Goal: Navigation & Orientation: Find specific page/section

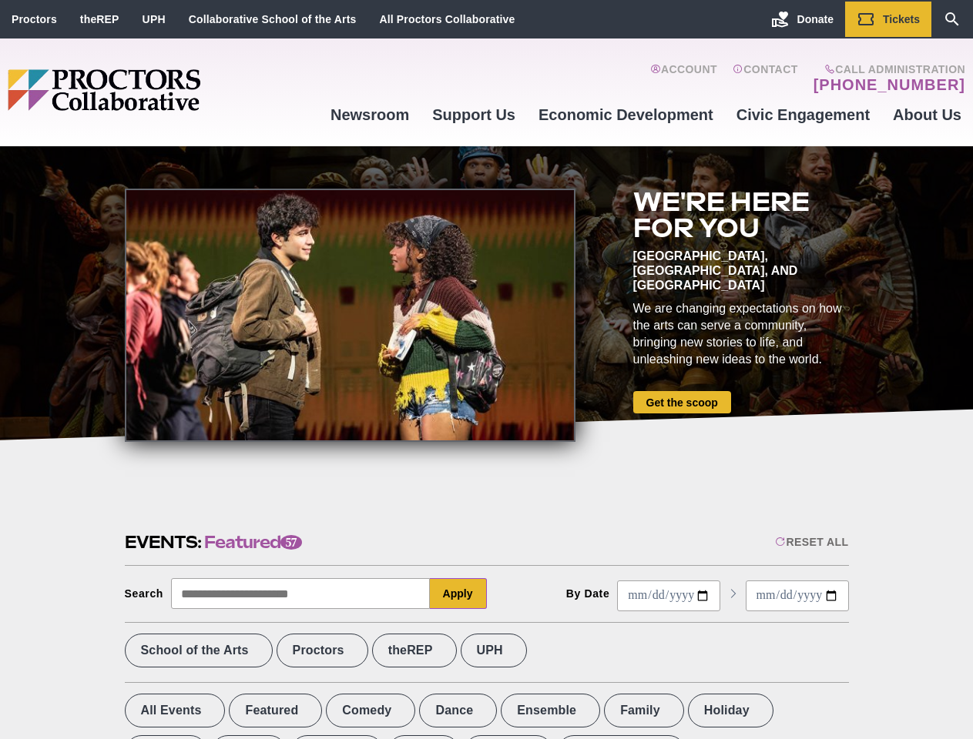
click at [486, 370] on div at bounding box center [350, 315] width 450 height 253
click at [810, 542] on div "Reset All" at bounding box center [811, 542] width 73 height 12
click at [458, 594] on button "Apply" at bounding box center [458, 593] width 57 height 31
